Goal: Information Seeking & Learning: Learn about a topic

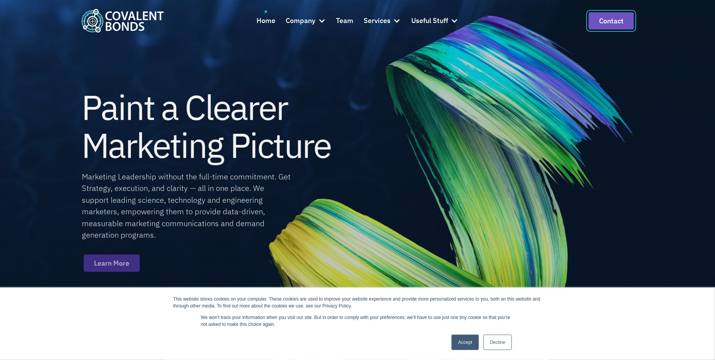
click at [606, 21] on link "Contact" at bounding box center [611, 20] width 45 height 17
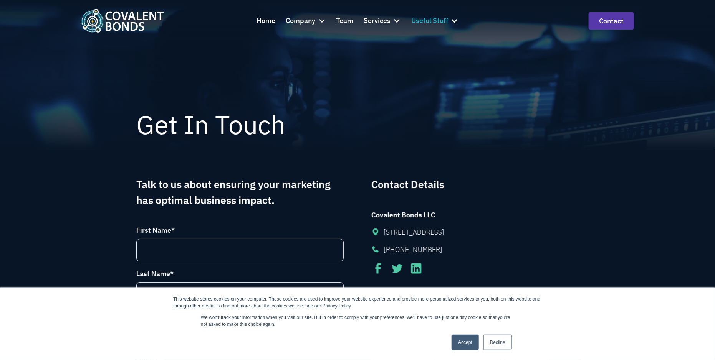
click at [455, 22] on div at bounding box center [455, 21] width 8 height 8
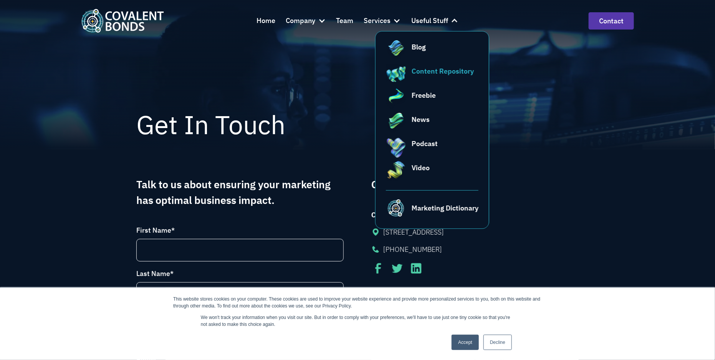
click at [448, 70] on div "Content Repository" at bounding box center [443, 71] width 62 height 10
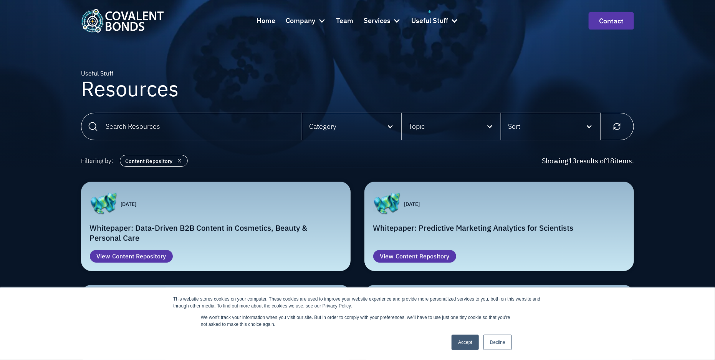
click at [469, 341] on link "Accept" at bounding box center [464, 342] width 27 height 15
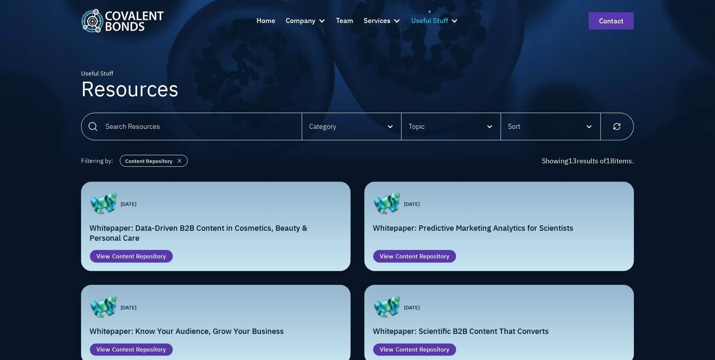
click at [455, 21] on div at bounding box center [455, 21] width 8 height 8
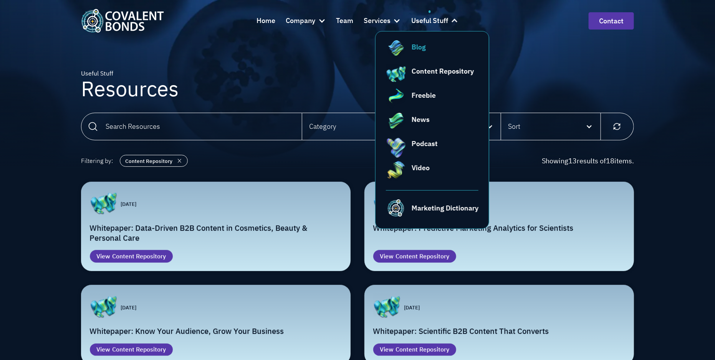
click at [443, 55] on link "Blog" at bounding box center [432, 52] width 93 height 21
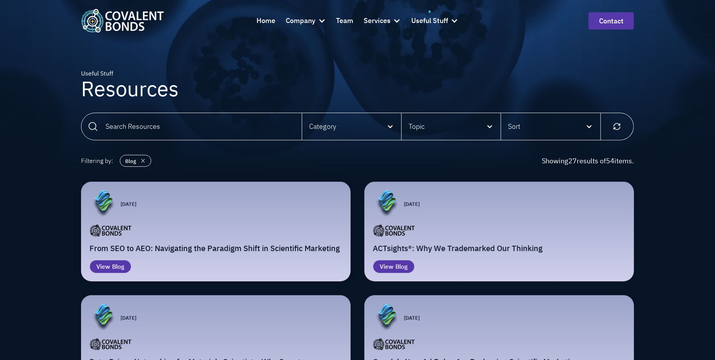
click at [251, 213] on div "Email Form" at bounding box center [241, 204] width 202 height 28
